Goal: Task Accomplishment & Management: Complete application form

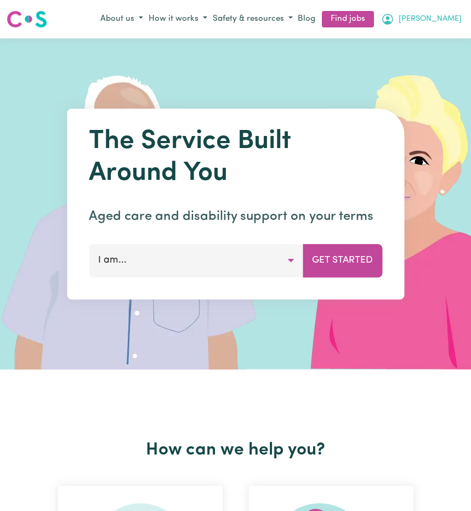
click at [443, 13] on span "[PERSON_NAME]" at bounding box center [429, 19] width 63 height 12
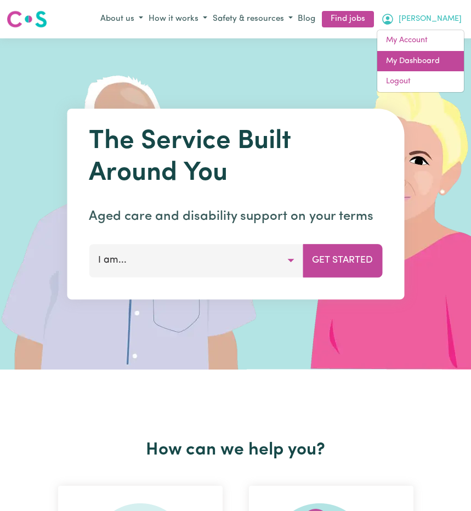
click at [437, 63] on link "My Dashboard" at bounding box center [420, 61] width 87 height 21
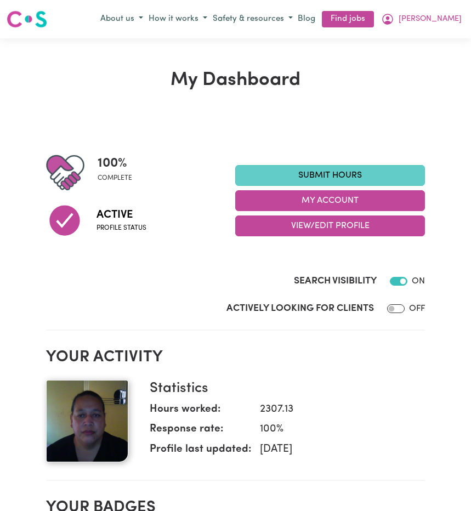
click at [317, 173] on link "Submit Hours" at bounding box center [330, 175] width 190 height 21
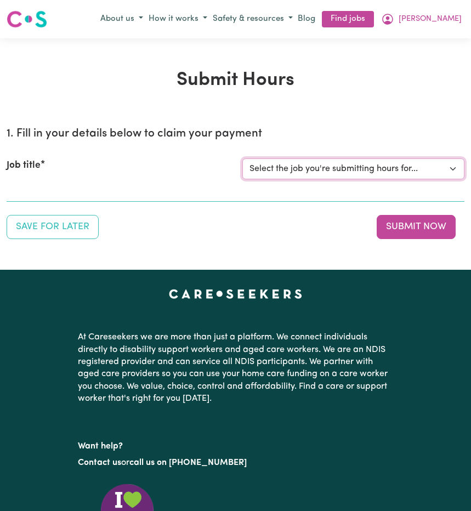
select select "14212"
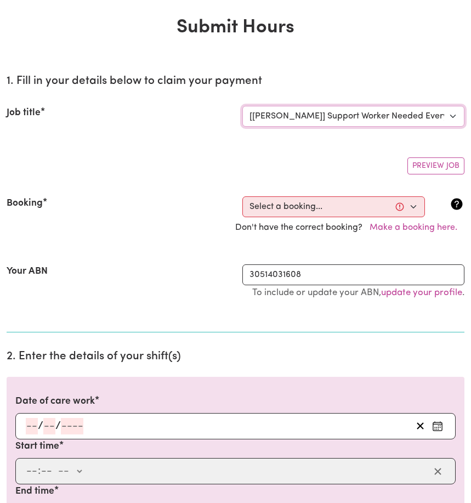
scroll to position [89, 0]
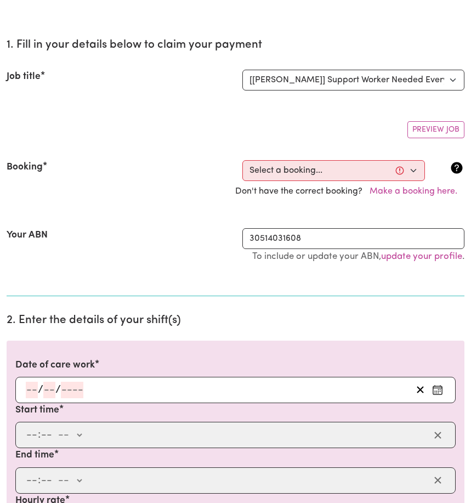
click at [438, 390] on icon "Enter the date of care work" at bounding box center [437, 389] width 11 height 11
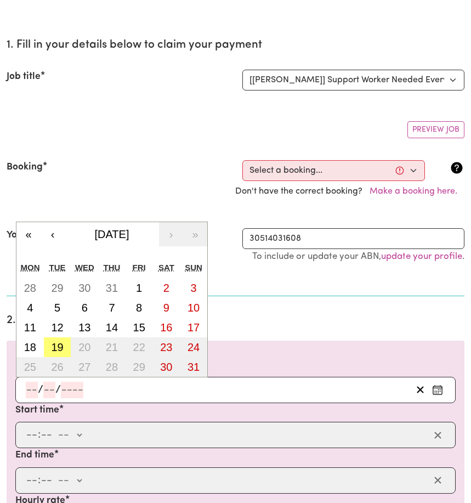
click at [32, 346] on abbr "18" at bounding box center [30, 347] width 12 height 12
type input "[DATE]"
type input "18"
type input "8"
type input "2025"
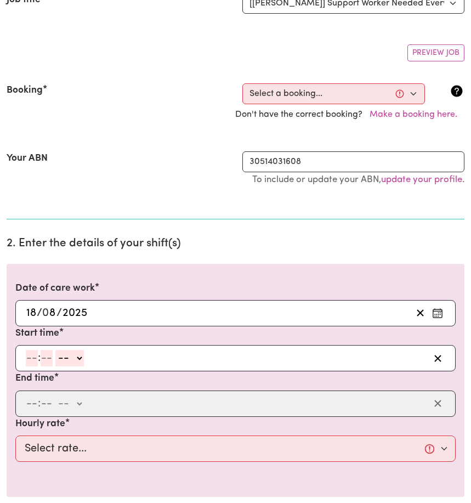
scroll to position [203, 0]
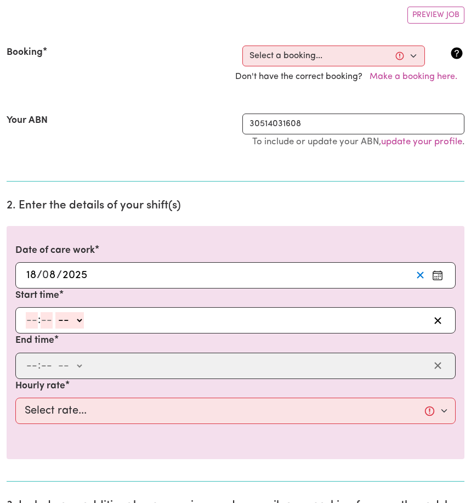
click at [417, 273] on icon "Clear date" at bounding box center [420, 275] width 10 height 10
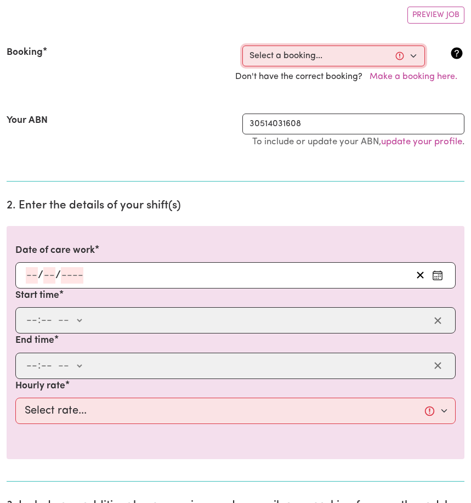
select select "353370"
type input "[DATE]"
type input "18"
type input "8"
type input "2025"
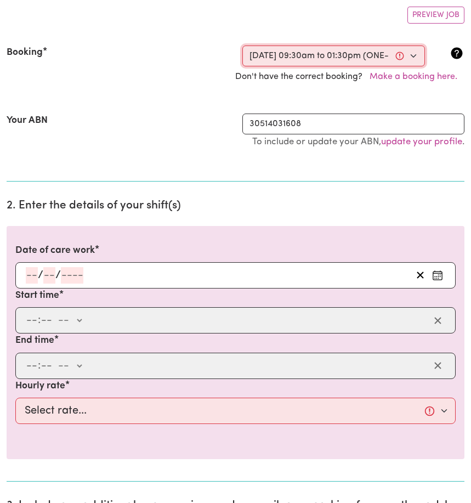
type input "09:30"
type input "9"
type input "30"
select select "am"
type input "13:30"
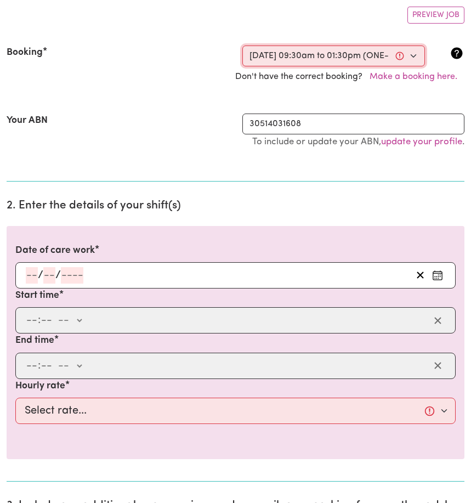
type input "1"
type input "30"
select select "pm"
select select "45-Weekday"
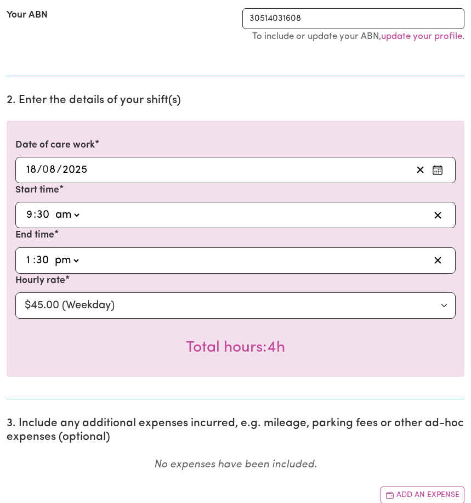
scroll to position [388, 0]
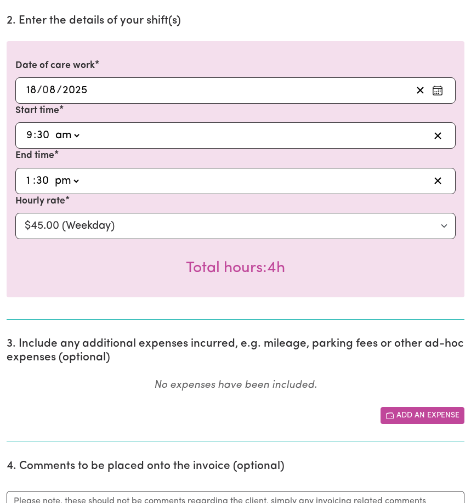
click at [425, 418] on button "Add an expense" at bounding box center [422, 415] width 84 height 17
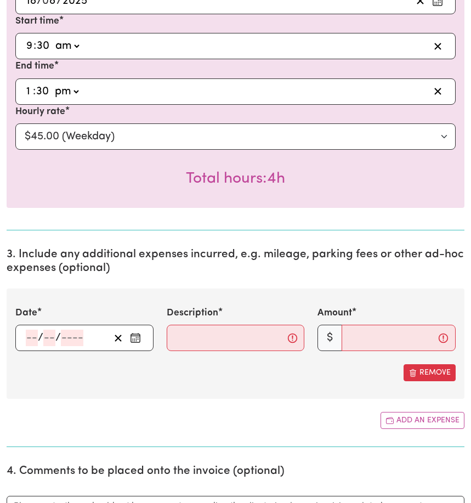
scroll to position [553, 0]
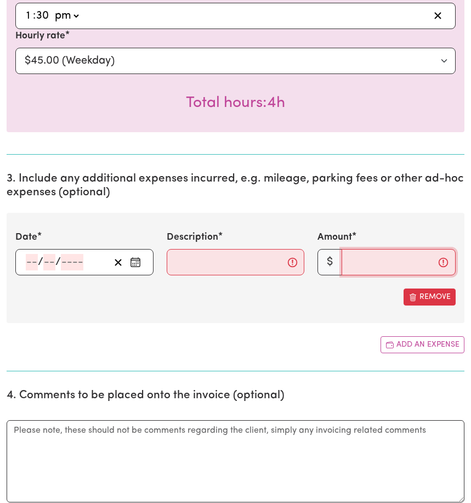
click at [362, 266] on input "Amount" at bounding box center [398, 262] width 114 height 26
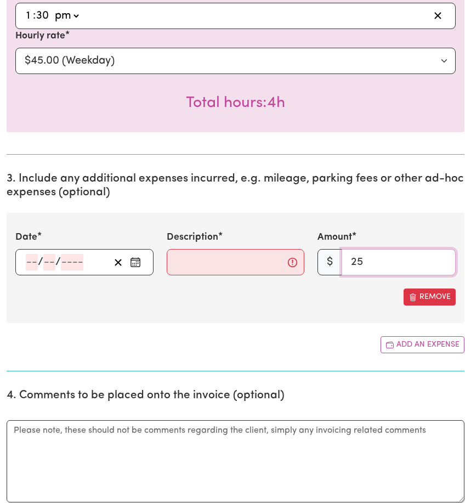
type input "25"
click at [184, 266] on input "Description" at bounding box center [236, 262] width 138 height 26
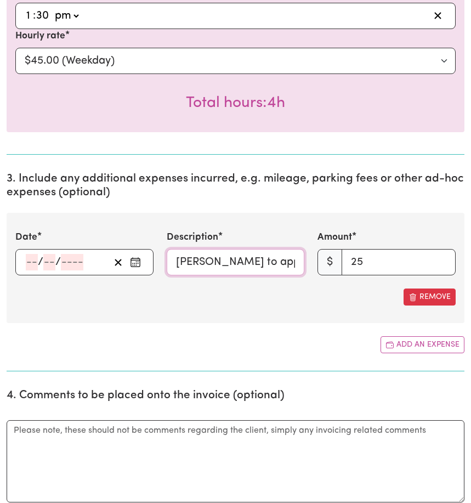
type input "[PERSON_NAME] to appointment"
click at [136, 266] on circle "Enter the date of expense" at bounding box center [135, 265] width 1 height 1
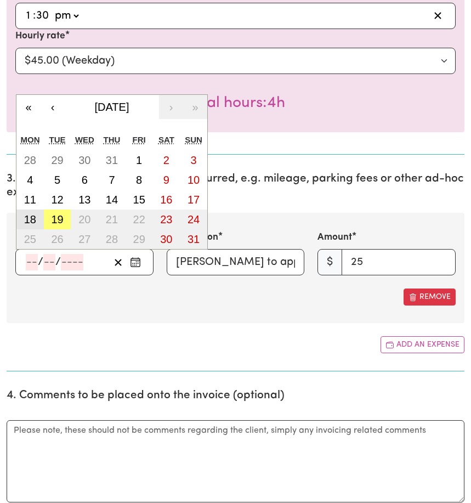
click at [32, 223] on abbr "18" at bounding box center [30, 219] width 12 height 12
type input "[DATE]"
type input "18"
type input "8"
type input "2025"
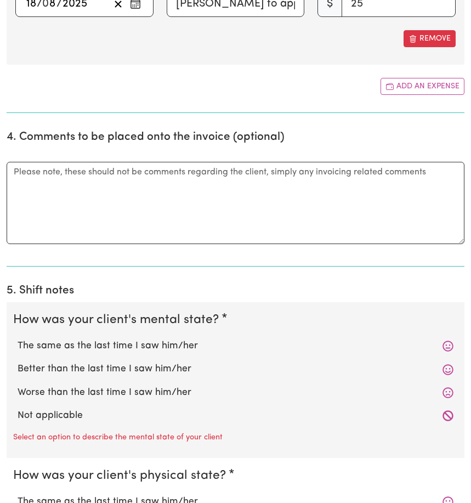
scroll to position [839, 0]
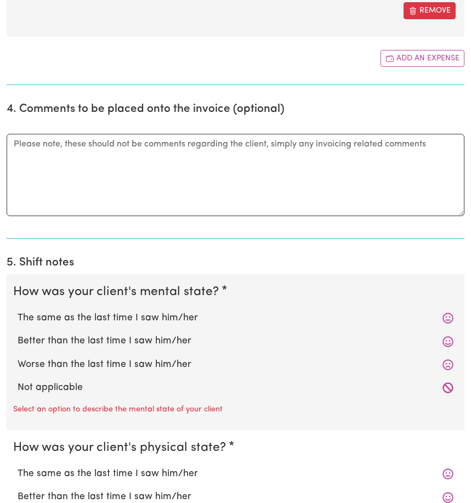
click at [94, 389] on label "Not applicable" at bounding box center [236, 387] width 436 height 14
click at [18, 380] on input "Not applicable" at bounding box center [17, 380] width 1 height 1
radio input "true"
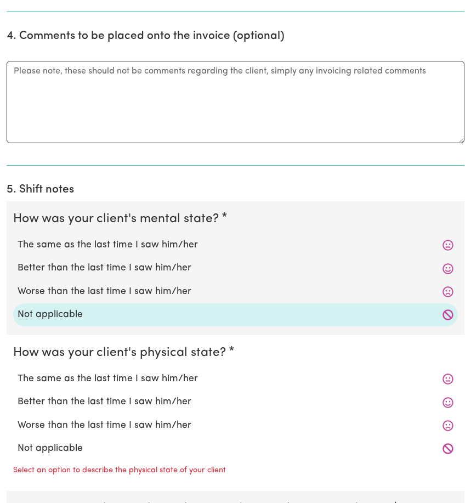
scroll to position [989, 0]
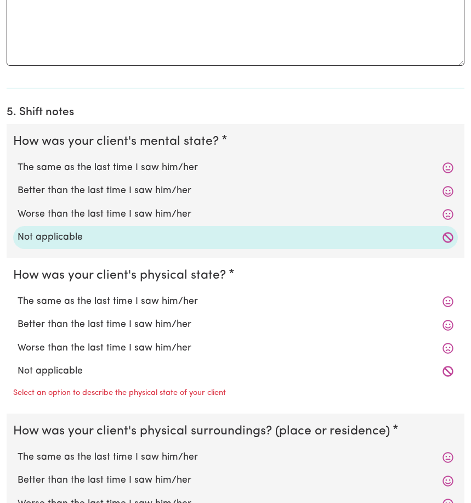
click at [93, 375] on label "Not applicable" at bounding box center [236, 371] width 436 height 14
click at [18, 364] on input "Not applicable" at bounding box center [17, 363] width 1 height 1
radio input "true"
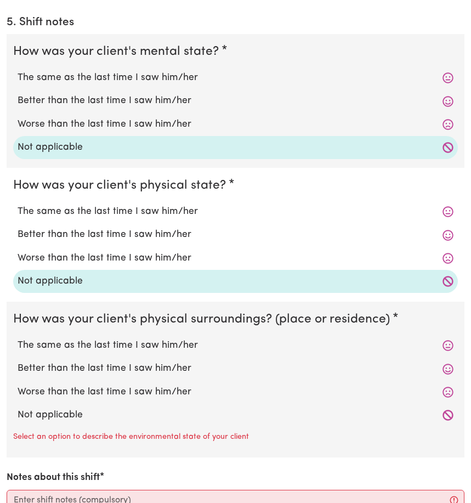
scroll to position [1180, 0]
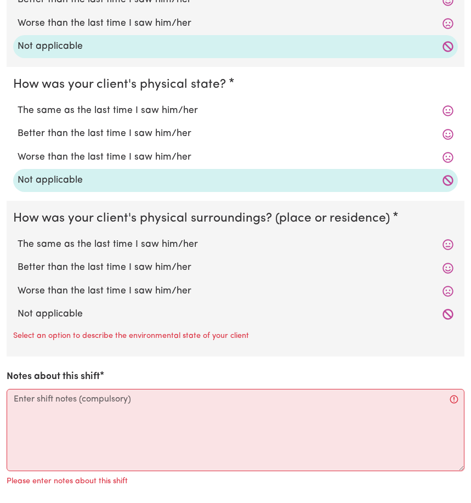
click at [88, 318] on label "Not applicable" at bounding box center [236, 314] width 436 height 14
click at [18, 307] on input "Not applicable" at bounding box center [17, 306] width 1 height 1
radio input "true"
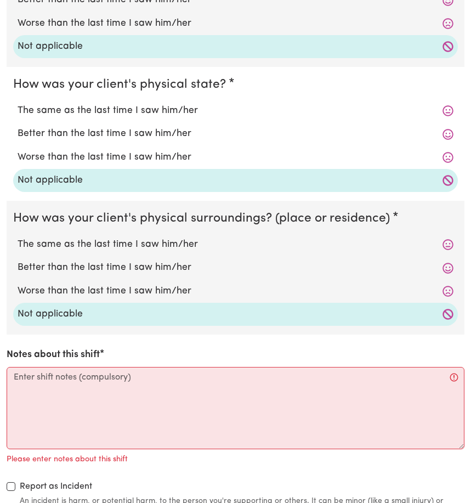
scroll to position [1198, 0]
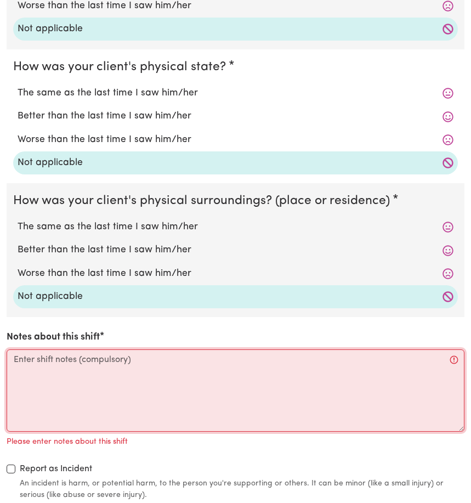
click at [22, 368] on textarea "Notes about this shift" at bounding box center [236, 390] width 458 height 82
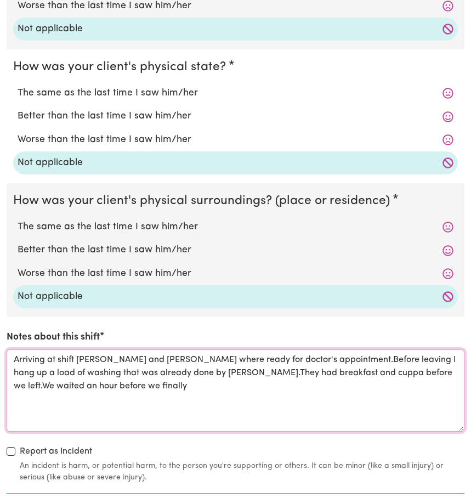
click at [438, 379] on textarea "Arriving at shift [PERSON_NAME] and [PERSON_NAME] where ready for doctor's appo…" at bounding box center [236, 390] width 458 height 82
click at [127, 389] on textarea "Arriving at shift [PERSON_NAME] and [PERSON_NAME] where ready for doctor's appo…" at bounding box center [236, 390] width 458 height 82
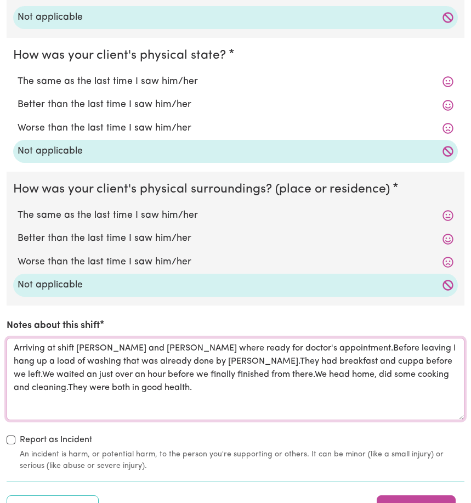
scroll to position [1283, 0]
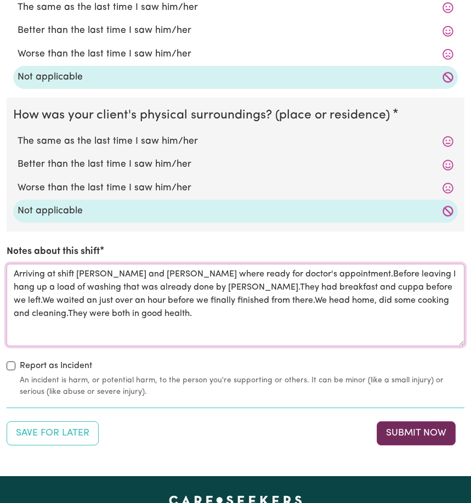
type textarea "Arriving at shift [PERSON_NAME] and [PERSON_NAME] where ready for doctor's appo…"
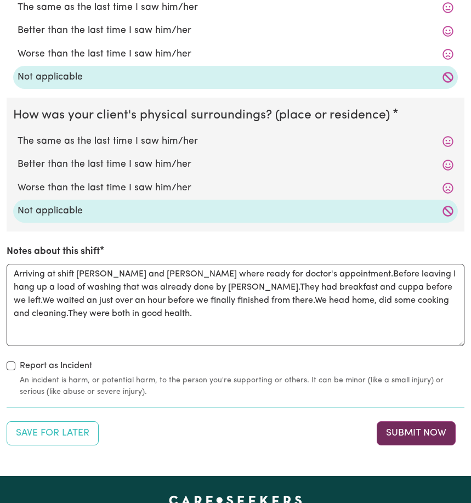
click at [398, 437] on button "Submit Now" at bounding box center [416, 433] width 79 height 24
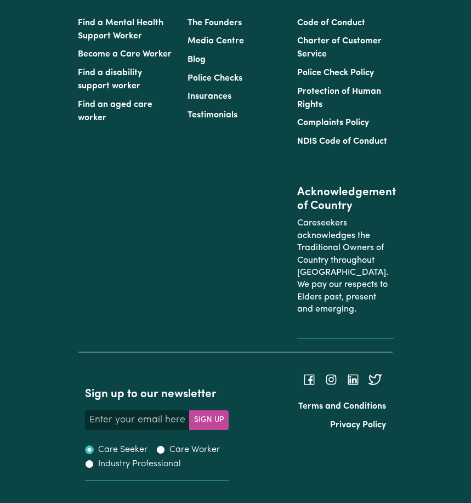
scroll to position [0, 0]
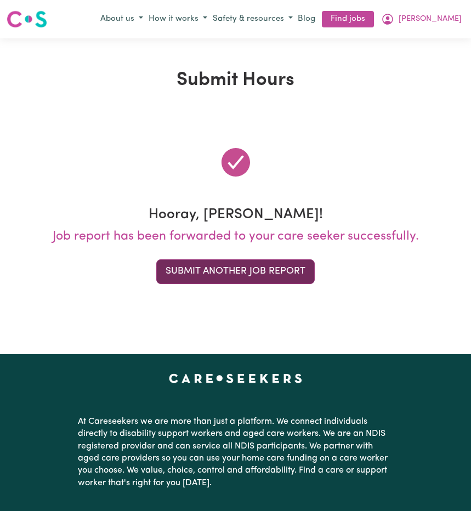
click at [219, 269] on button "Submit Another Job Report" at bounding box center [235, 271] width 158 height 24
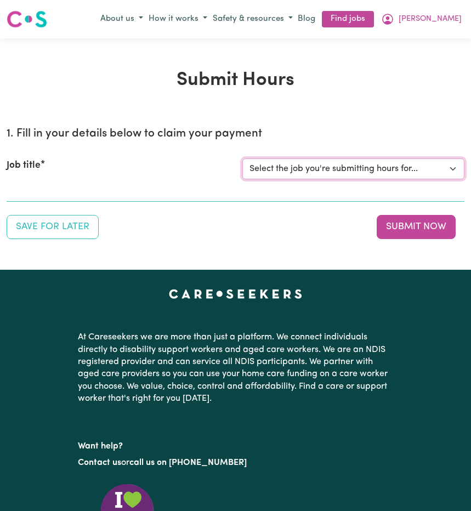
select select "14212"
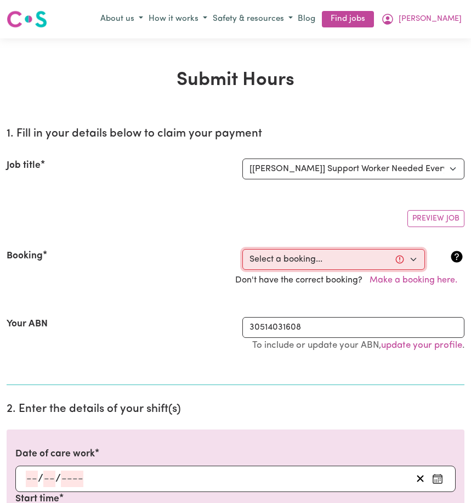
select select "334410"
type input "[DATE]"
type input "19"
type input "8"
type input "2025"
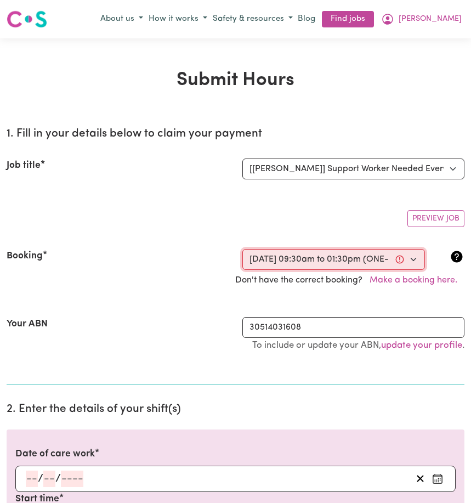
type input "09:30"
type input "9"
type input "30"
select select "am"
type input "13:30"
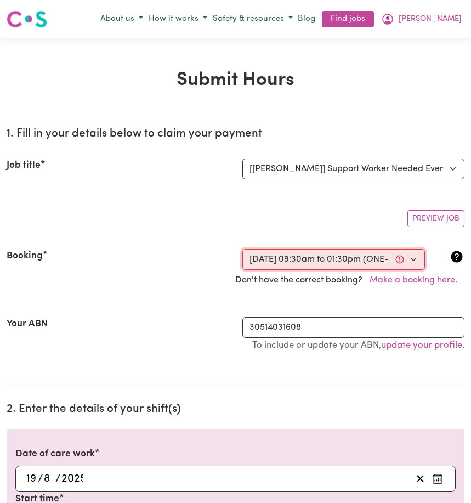
type input "1"
type input "30"
select select "pm"
select select "45-Weekday"
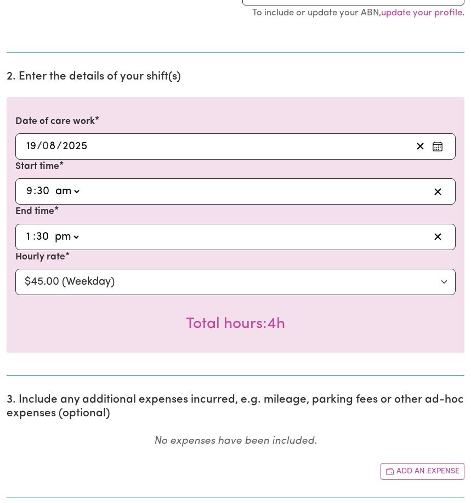
scroll to position [414, 0]
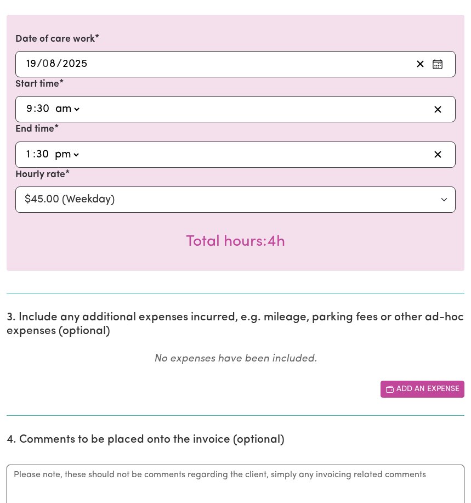
click at [407, 390] on button "Add an expense" at bounding box center [422, 388] width 84 height 17
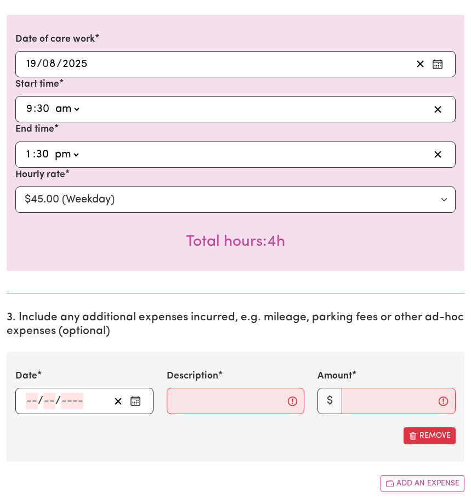
click at [135, 402] on icon "Enter the date of expense" at bounding box center [135, 400] width 11 height 11
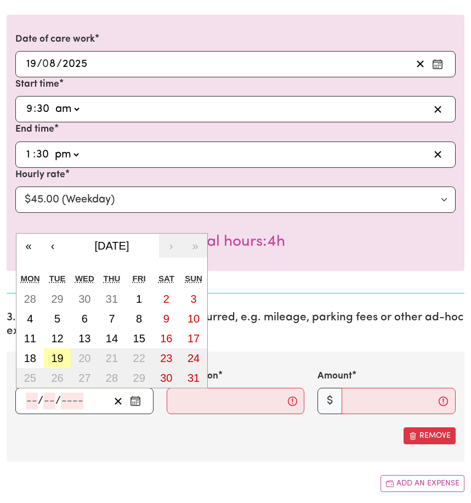
click at [53, 360] on abbr "19" at bounding box center [57, 358] width 12 height 12
type input "[DATE]"
type input "19"
type input "8"
type input "2025"
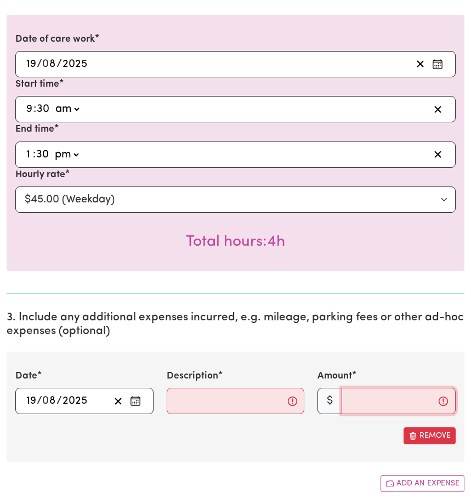
click at [356, 404] on input "Amount" at bounding box center [398, 401] width 114 height 26
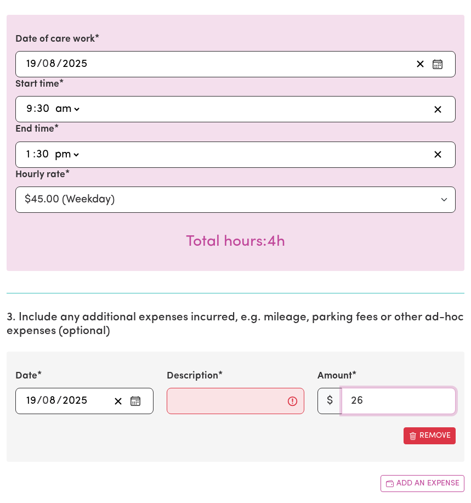
type input "26"
click at [186, 410] on input "Description" at bounding box center [236, 401] width 138 height 26
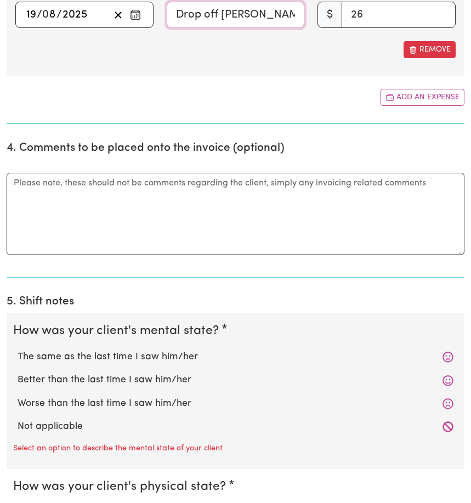
scroll to position [880, 0]
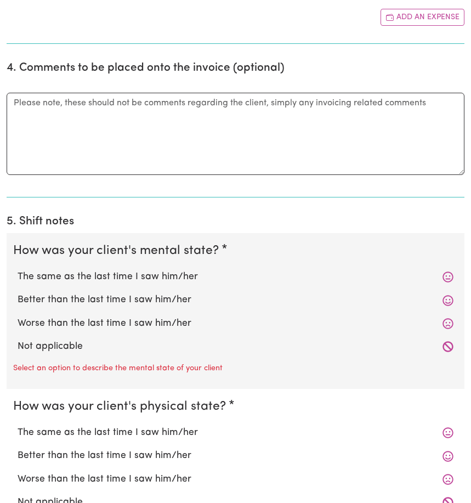
type input "Drop off [PERSON_NAME] to work and shopping"
click at [54, 351] on label "Not applicable" at bounding box center [236, 346] width 436 height 14
click at [18, 339] on input "Not applicable" at bounding box center [17, 339] width 1 height 1
radio input "true"
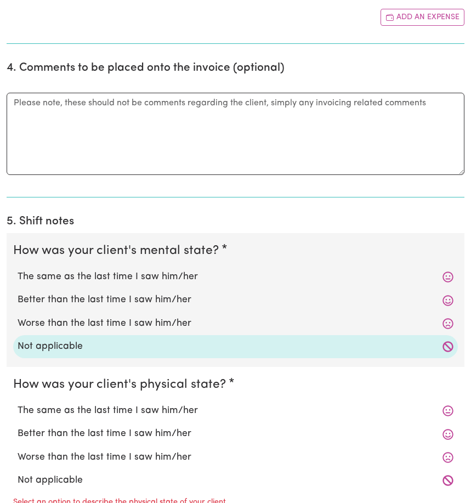
scroll to position [951, 0]
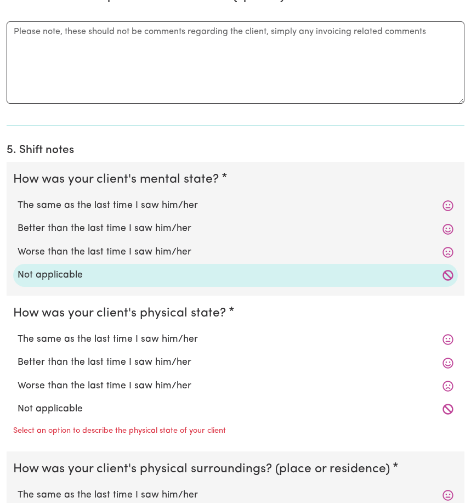
click at [54, 415] on label "Not applicable" at bounding box center [236, 409] width 436 height 14
click at [18, 402] on input "Not applicable" at bounding box center [17, 401] width 1 height 1
radio input "true"
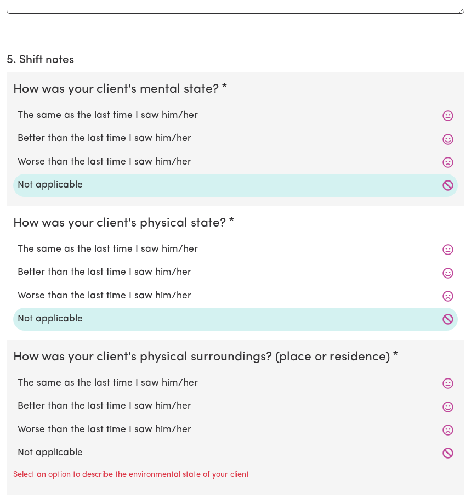
scroll to position [1044, 0]
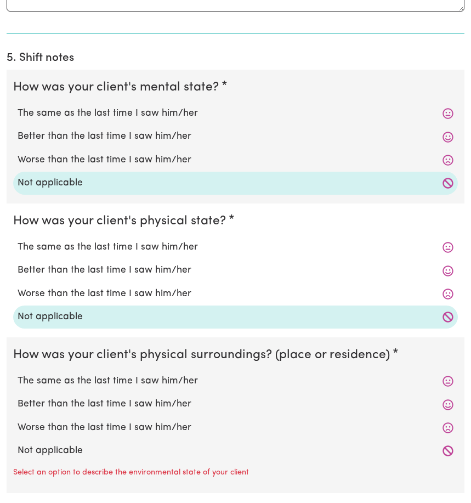
click at [60, 458] on label "Not applicable" at bounding box center [236, 450] width 436 height 14
click at [18, 443] on input "Not applicable" at bounding box center [17, 443] width 1 height 1
radio input "true"
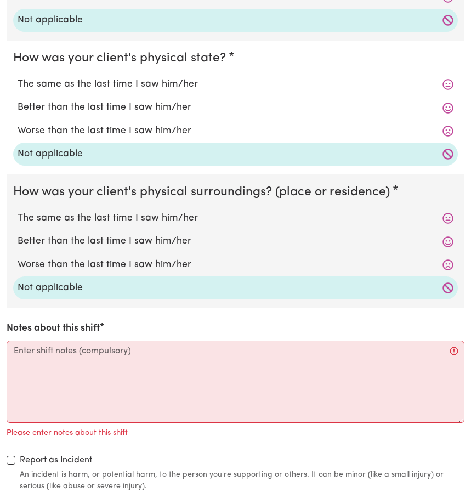
scroll to position [1217, 0]
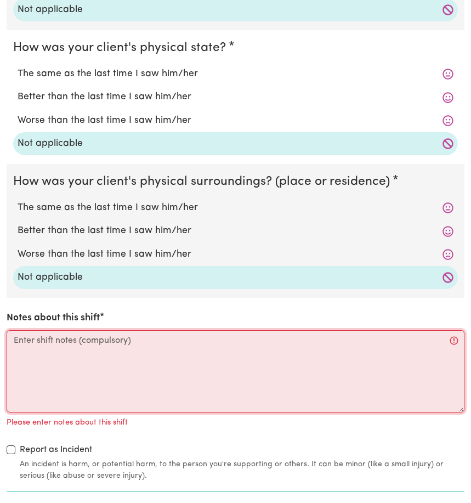
click at [21, 354] on textarea "Notes about this shift" at bounding box center [236, 371] width 458 height 82
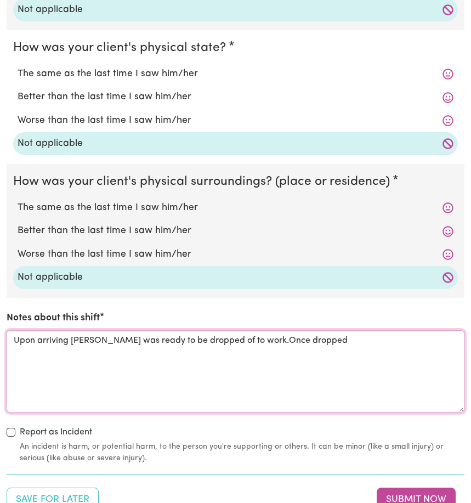
click at [208, 346] on textarea "Upon arriving [PERSON_NAME] was ready to be dropped of to work.Once dropped" at bounding box center [236, 371] width 458 height 82
click at [311, 350] on textarea "Upon arriving [PERSON_NAME] was ready to be dropped off to work.Once dropped" at bounding box center [236, 371] width 458 height 82
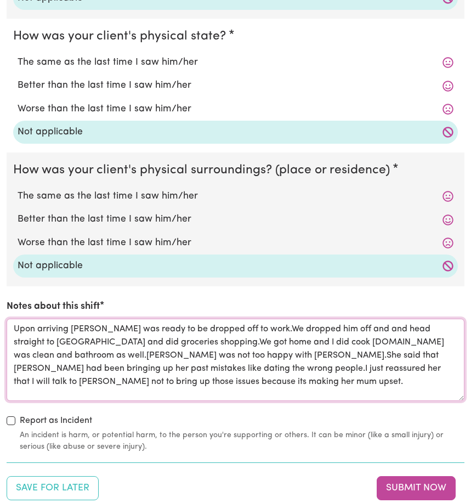
scroll to position [1252, 0]
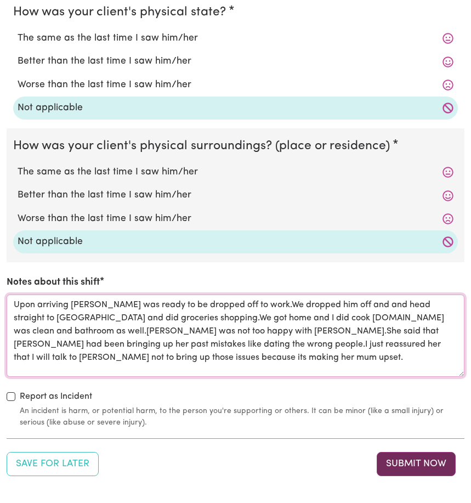
type textarea "Upon arriving [PERSON_NAME] was ready to be dropped off to work.We dropped him …"
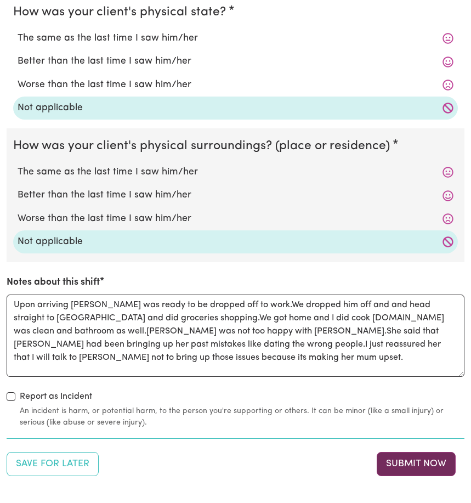
click at [390, 469] on button "Submit Now" at bounding box center [416, 464] width 79 height 24
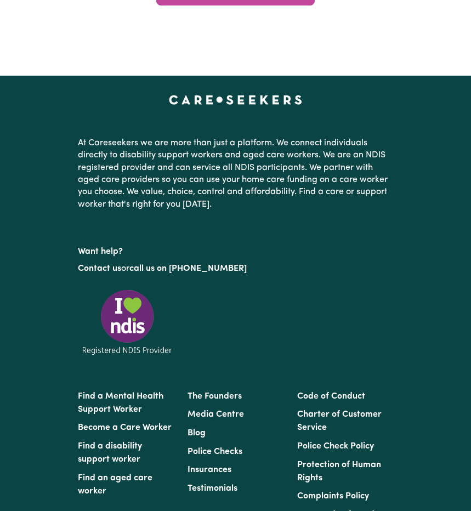
scroll to position [0, 0]
